Goal: Transaction & Acquisition: Purchase product/service

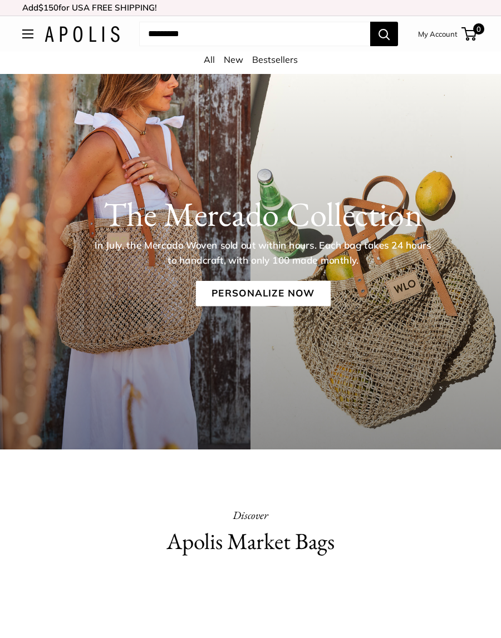
click at [295, 298] on link "Personalize Now" at bounding box center [262, 293] width 135 height 26
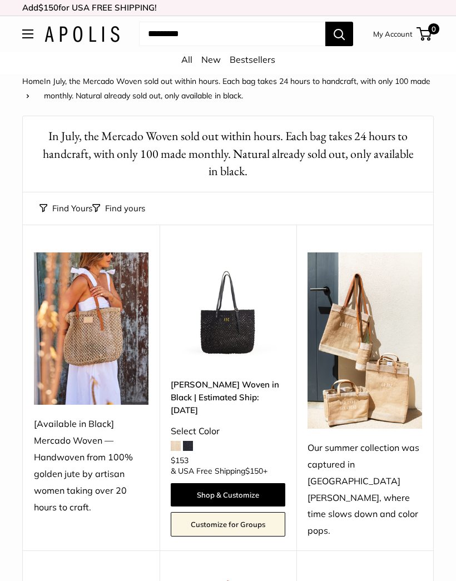
click at [98, 325] on img at bounding box center [91, 329] width 115 height 153
click at [241, 330] on img at bounding box center [228, 310] width 115 height 115
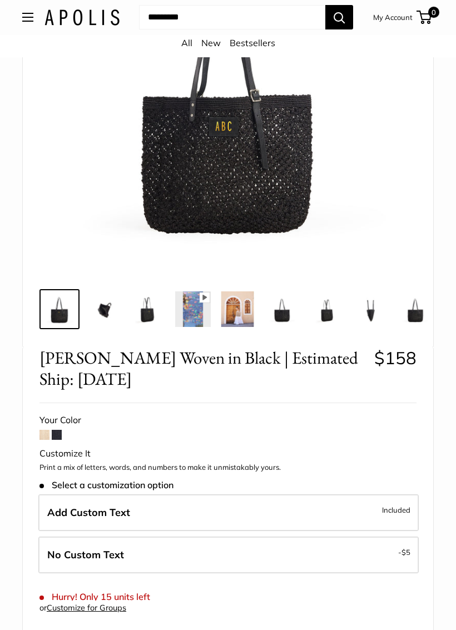
scroll to position [229, 0]
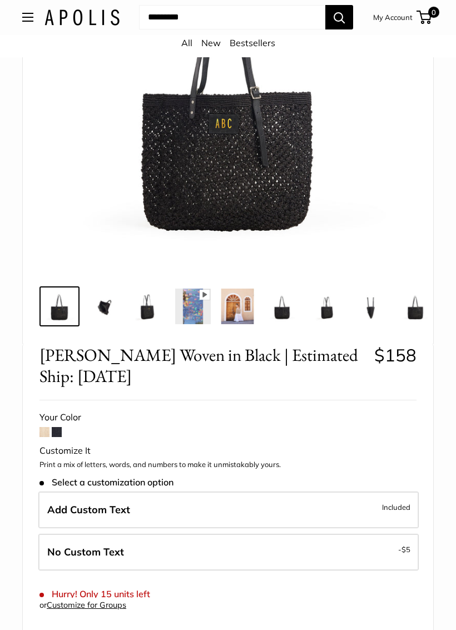
click at [47, 430] on span at bounding box center [44, 433] width 10 height 10
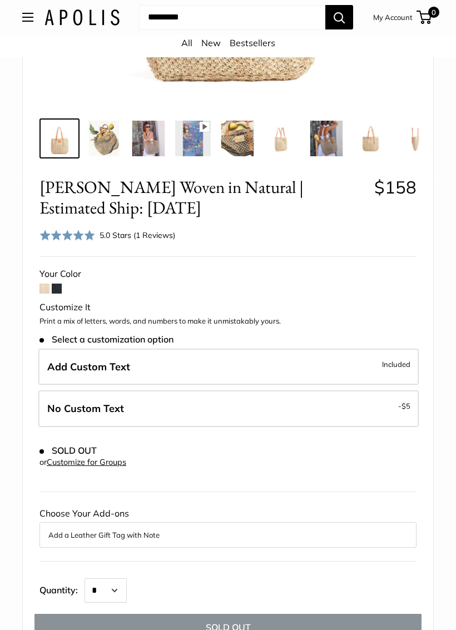
scroll to position [369, 0]
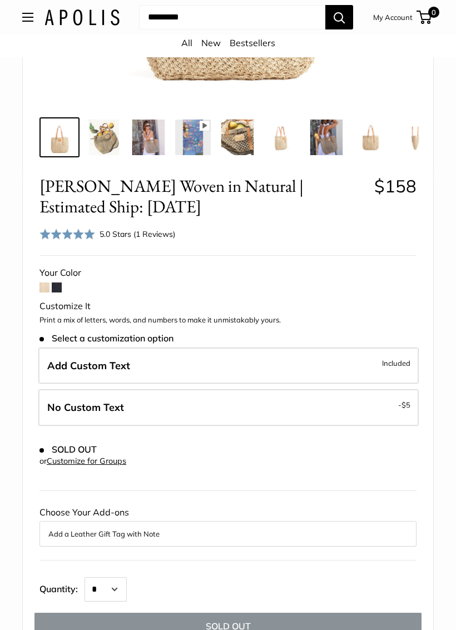
click at [408, 401] on span "$5" at bounding box center [406, 405] width 9 height 9
